Goal: Information Seeking & Learning: Learn about a topic

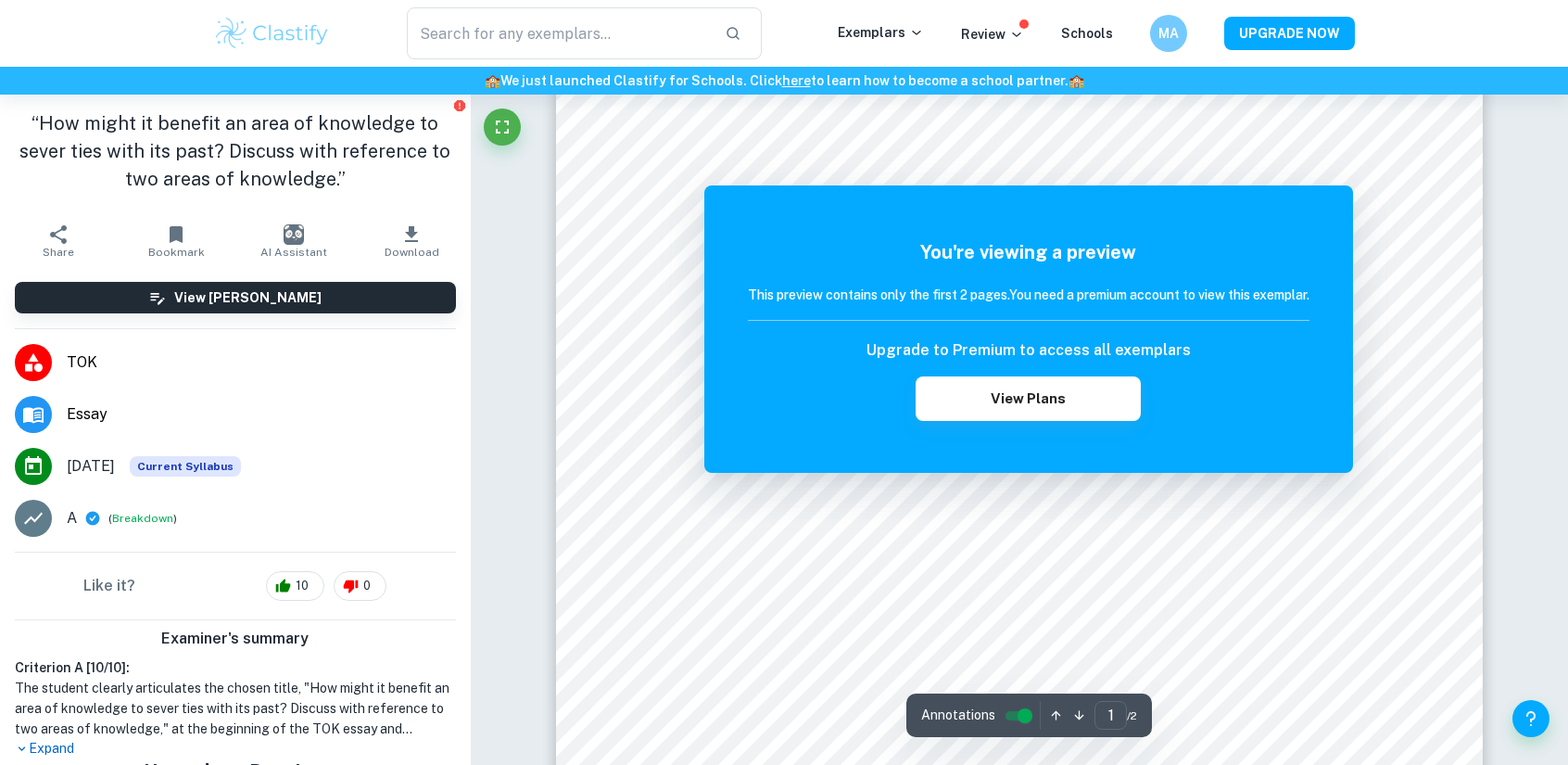
scroll to position [93, 0]
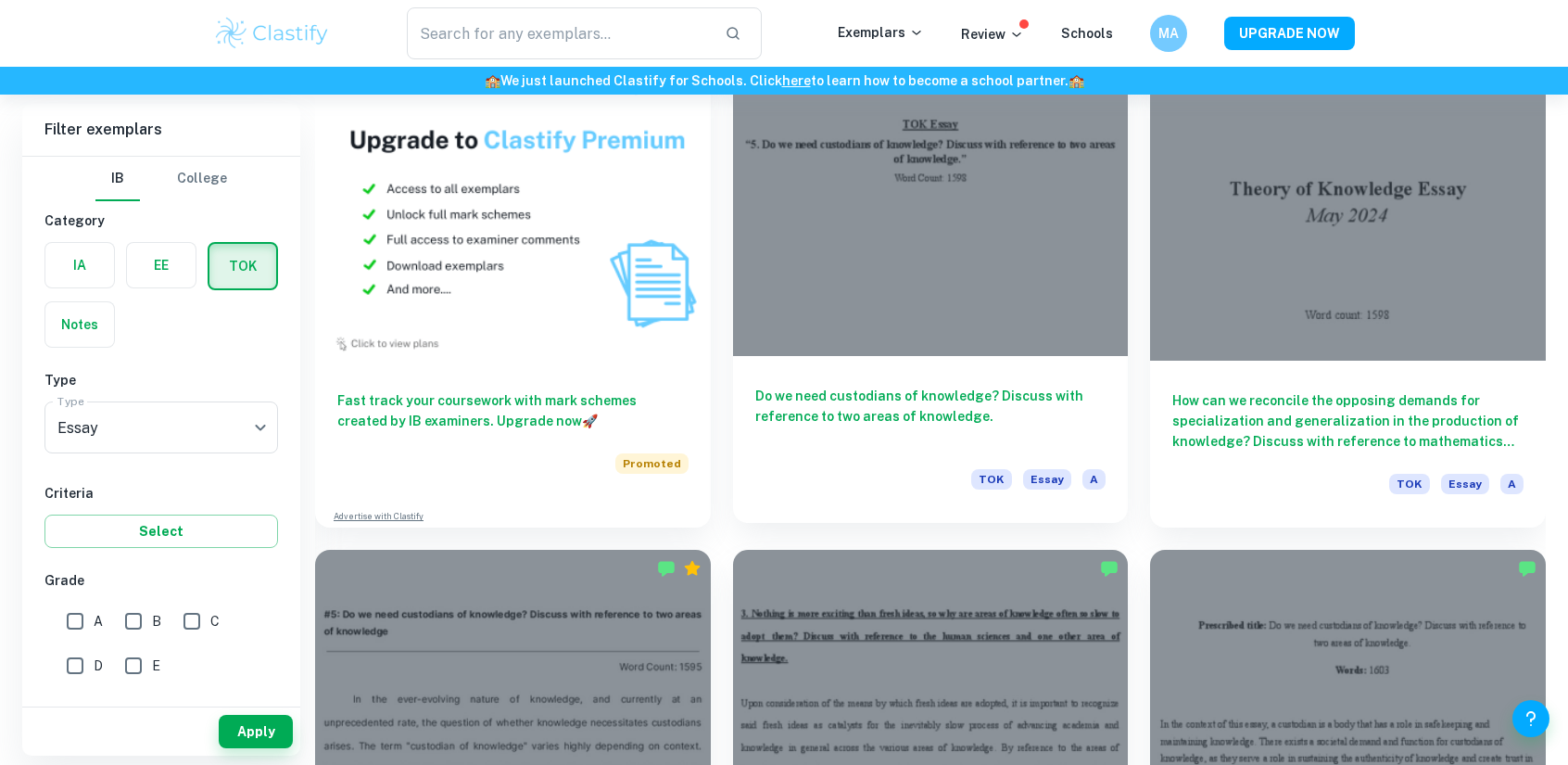
scroll to position [1808, 0]
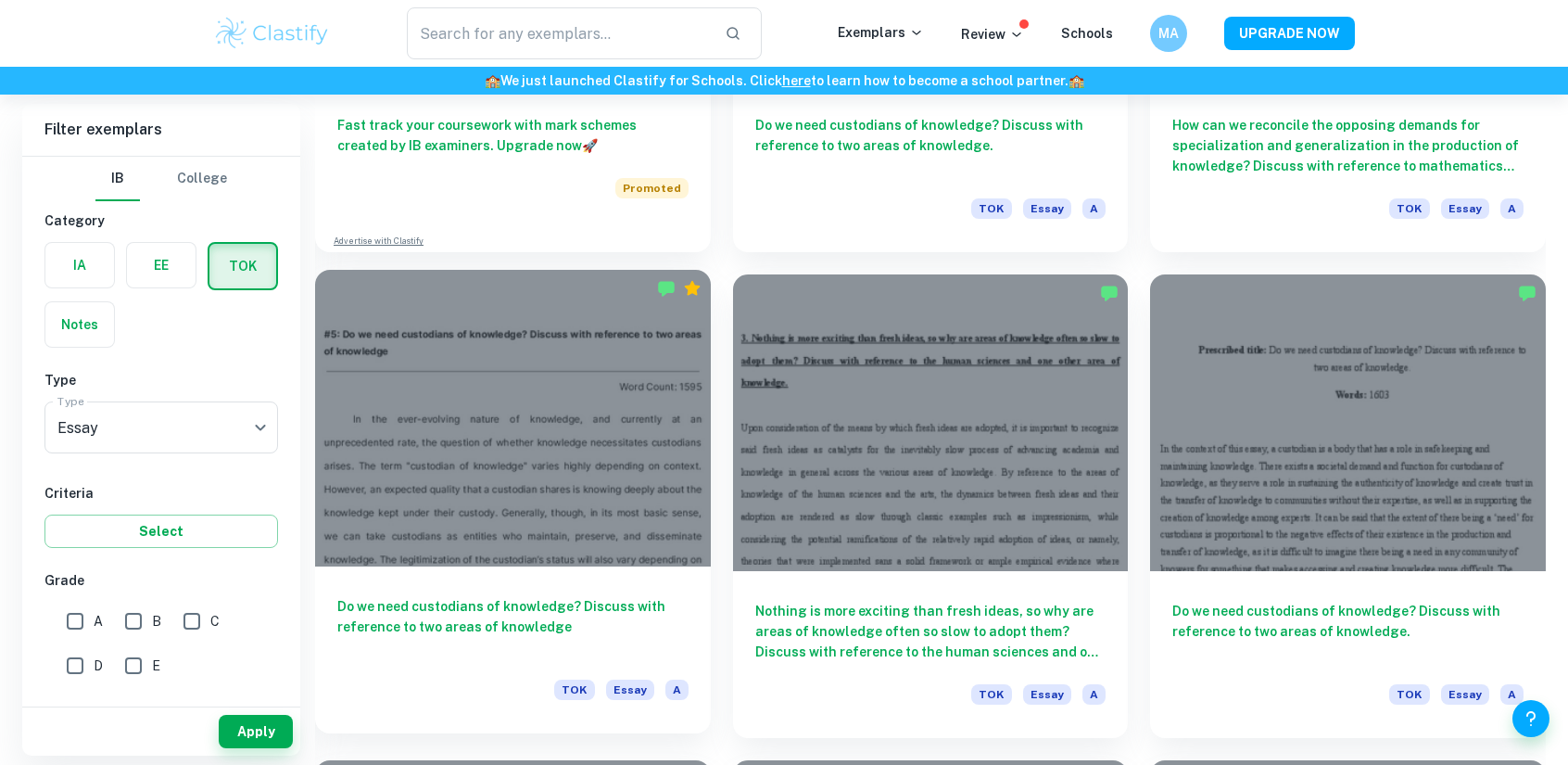
click at [649, 369] on div at bounding box center [513, 419] width 395 height 297
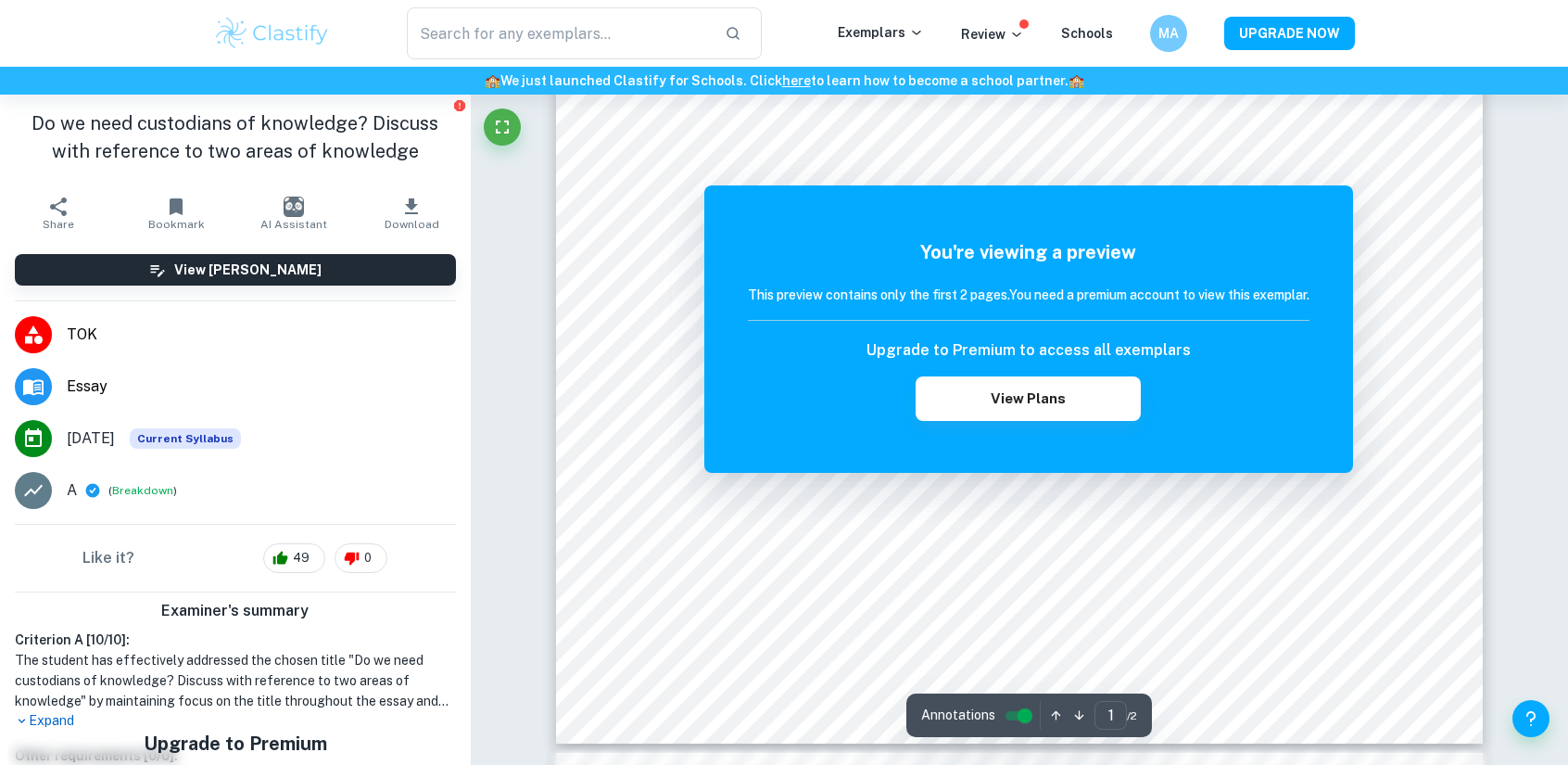
scroll to position [927, 0]
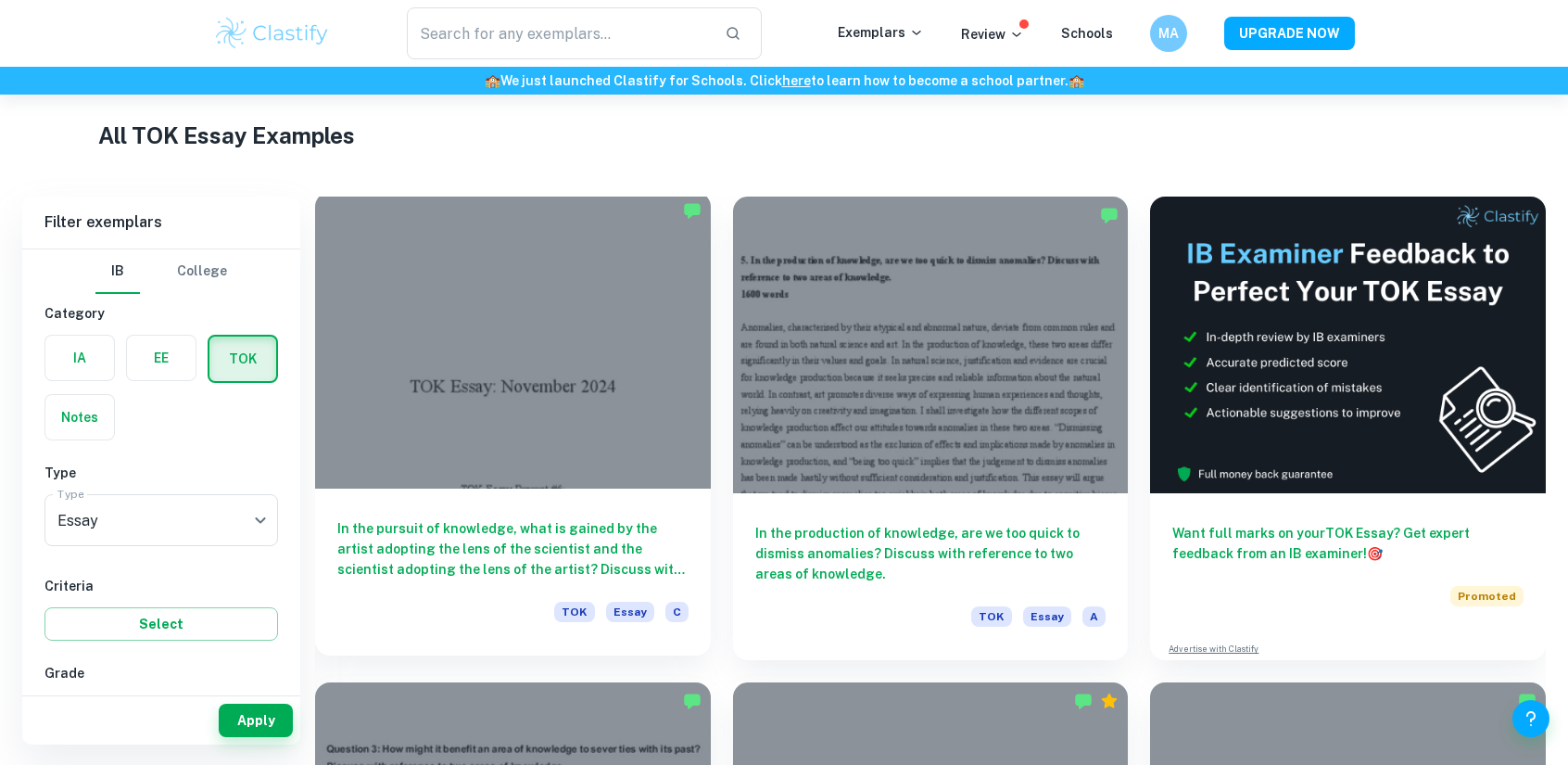
scroll to position [417, 0]
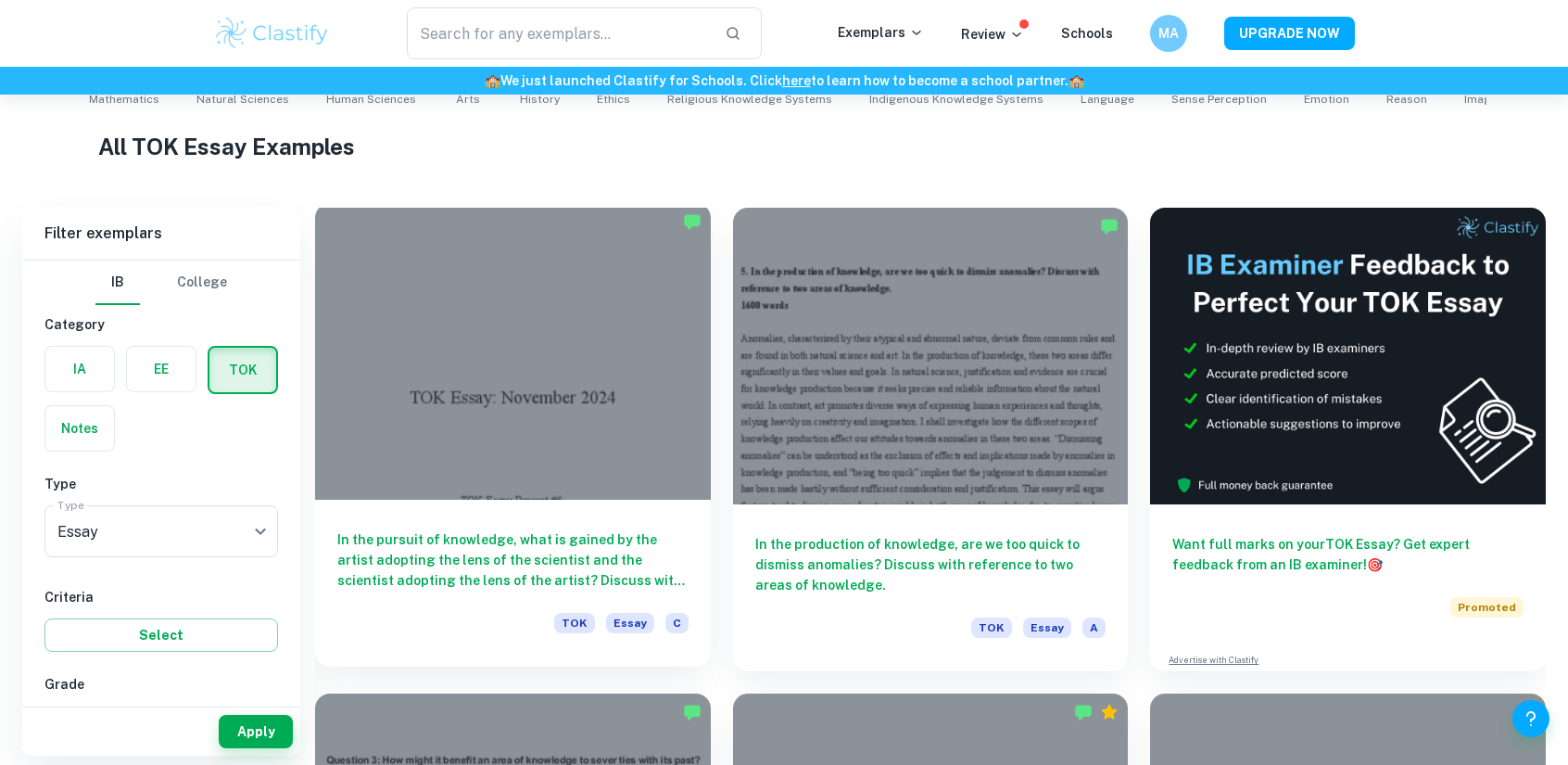
click at [599, 362] on div at bounding box center [513, 351] width 395 height 297
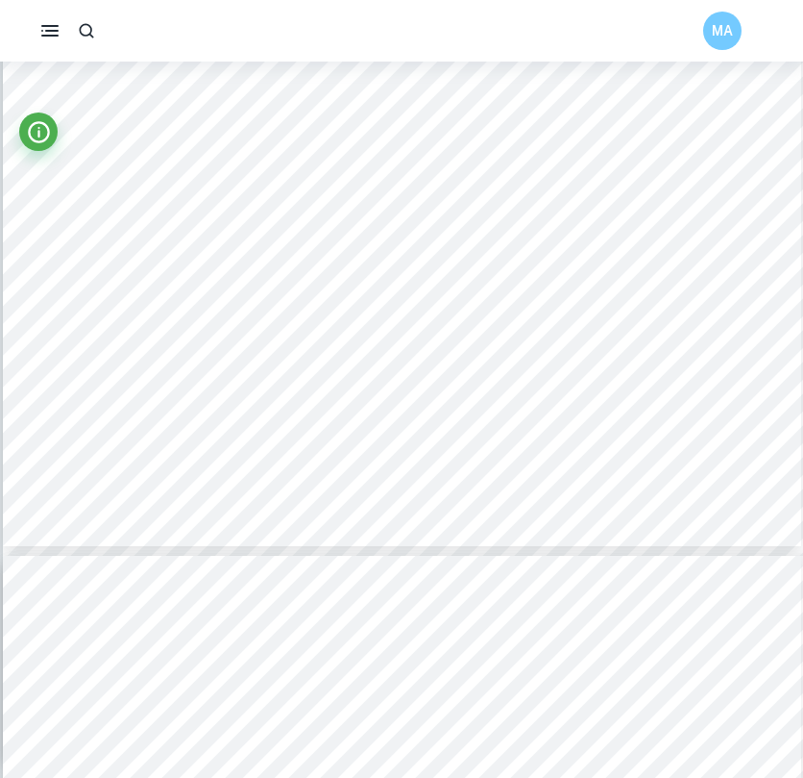
scroll to position [2979, 0]
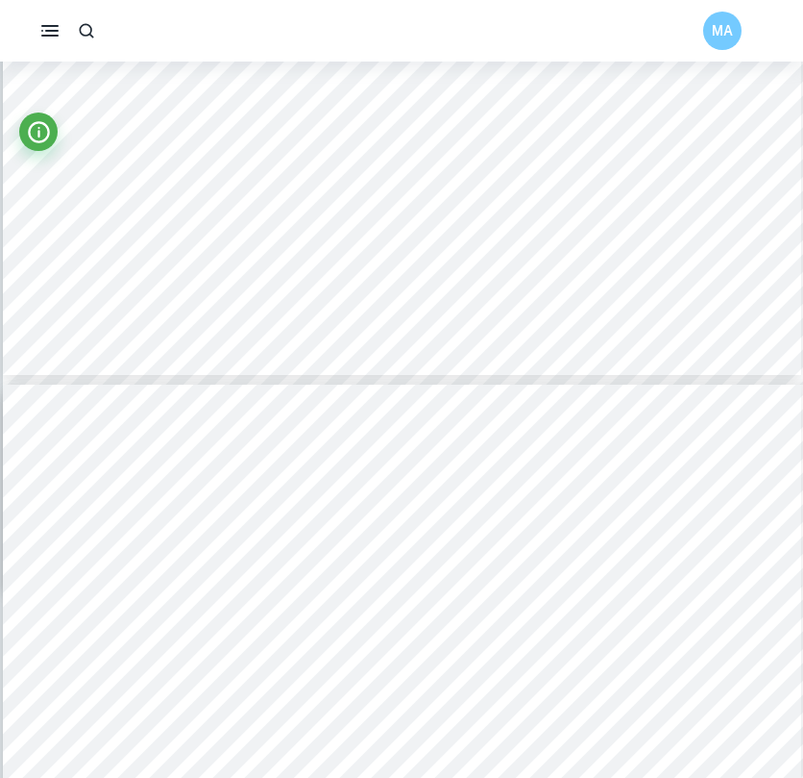
type input "4"
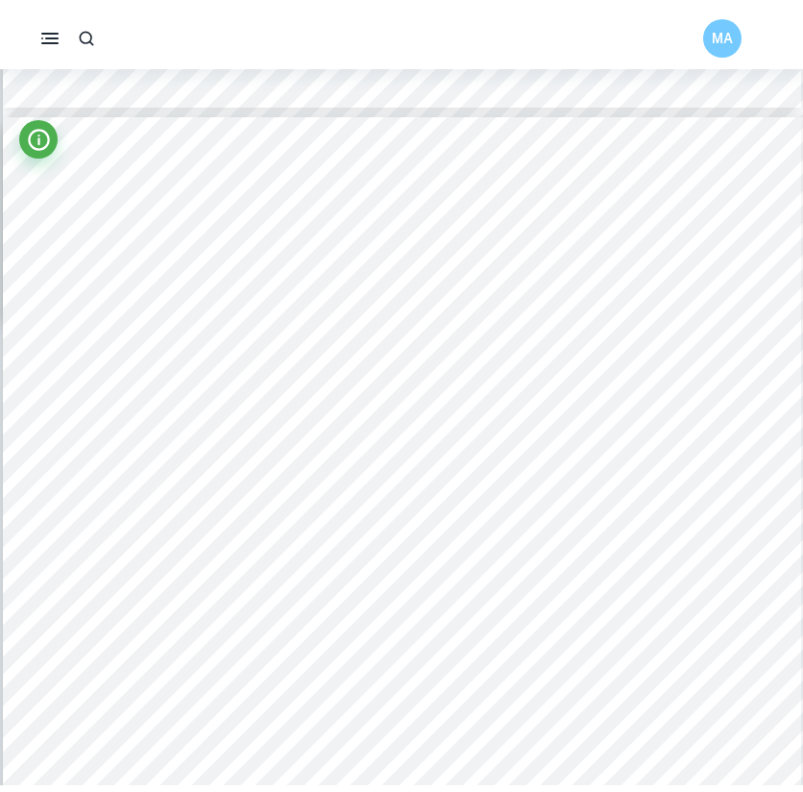
scroll to position [3364, 0]
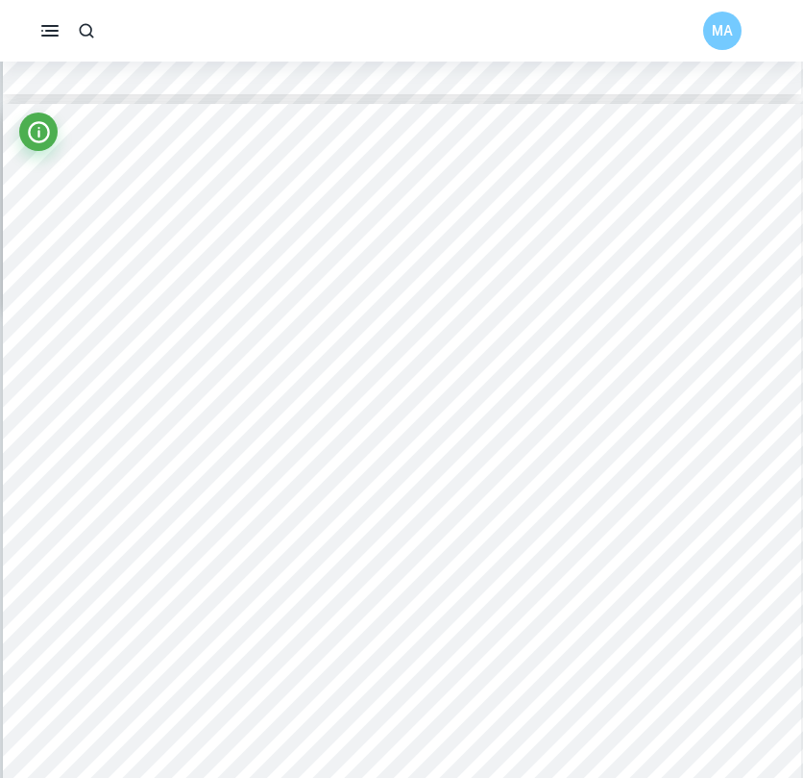
click at [461, 400] on div at bounding box center [446, 402] width 662 height 68
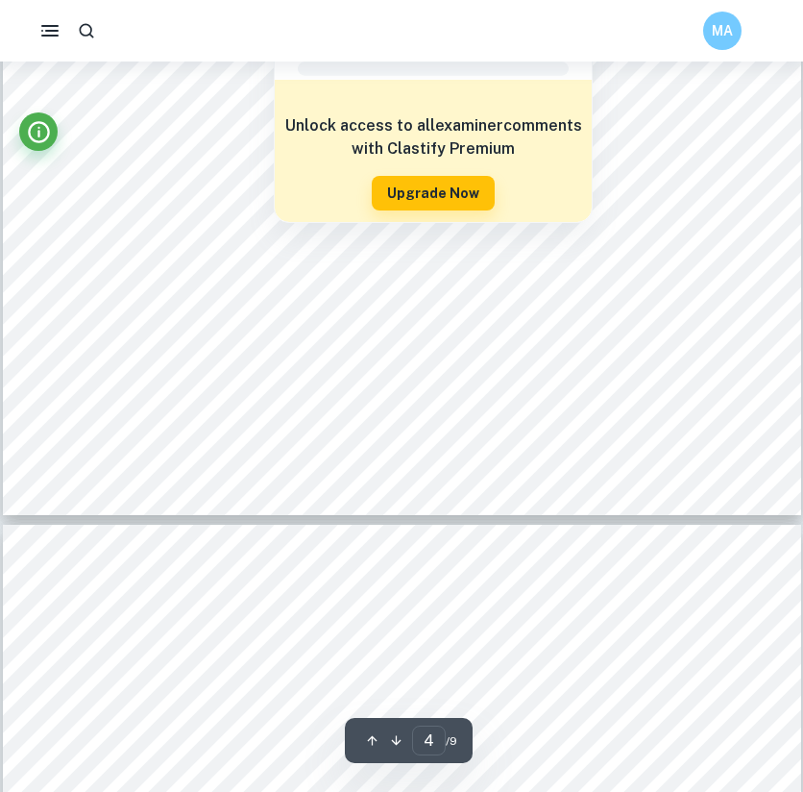
type input "5"
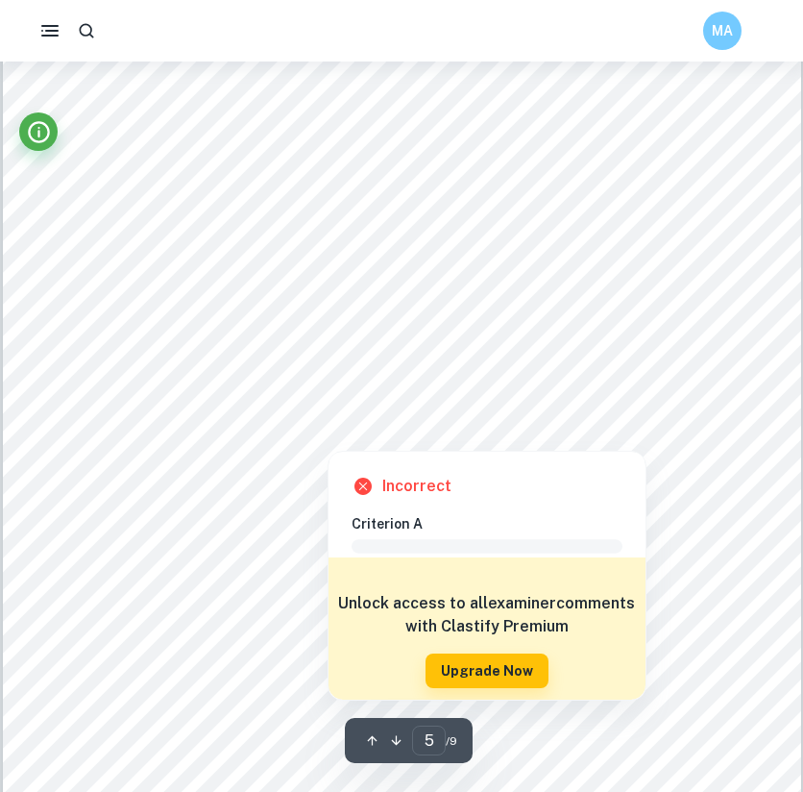
scroll to position [4454, 0]
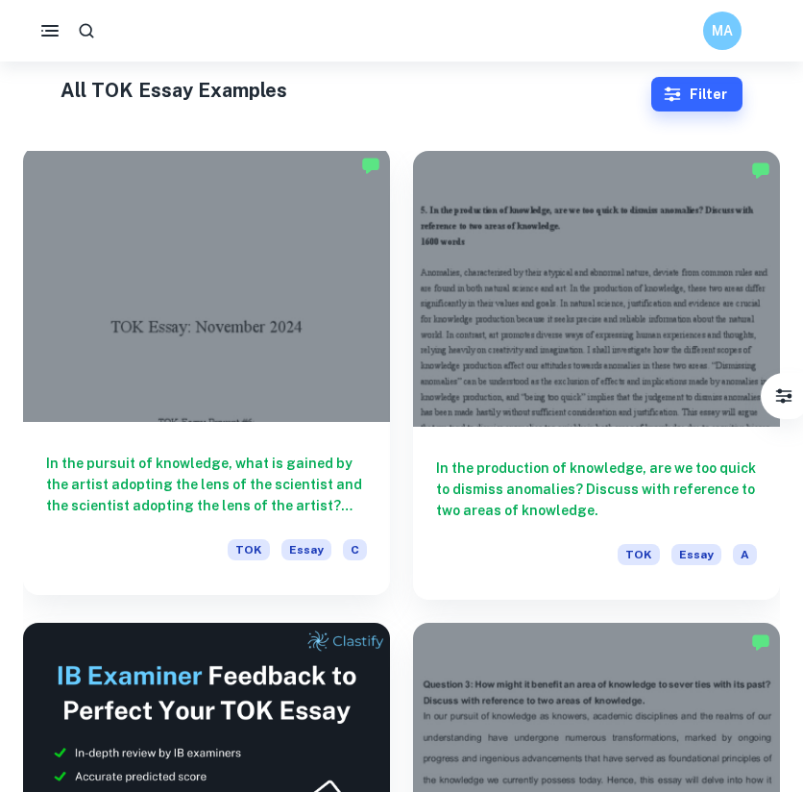
scroll to position [529, 0]
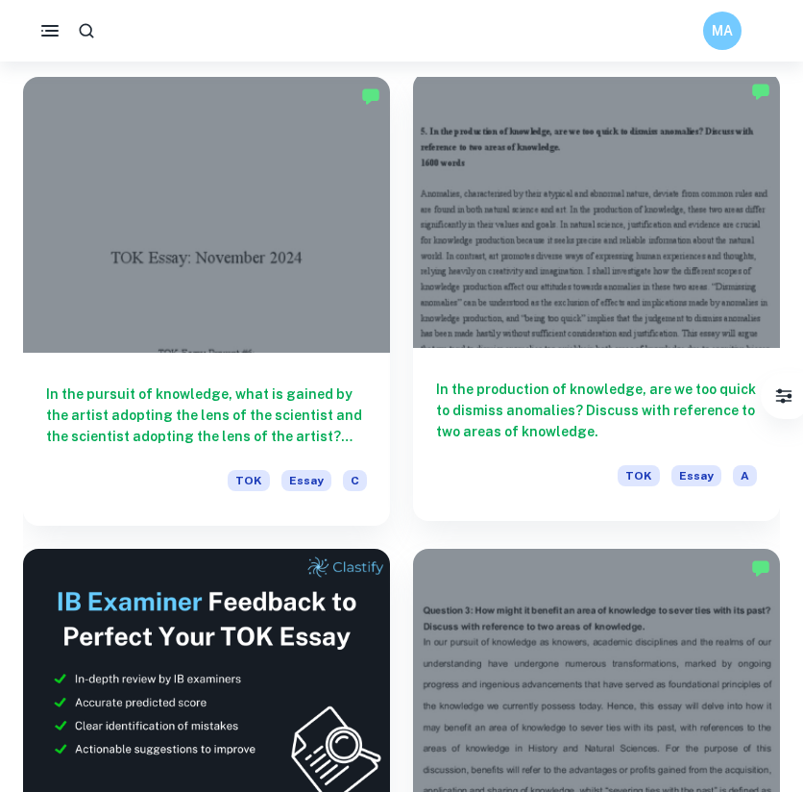
click at [632, 268] on div at bounding box center [596, 210] width 367 height 276
